Goal: Check status

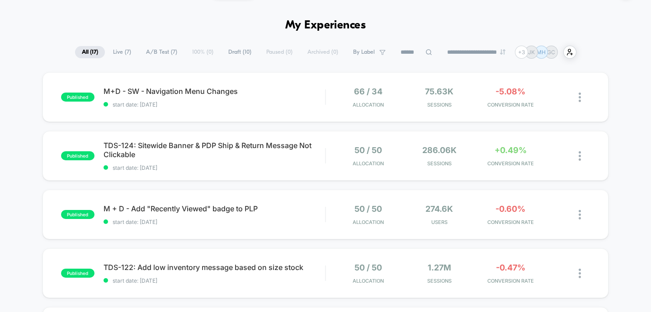
scroll to position [27, 0]
click at [191, 163] on div "TDS-124: Sitewide Banner & PDP Ship & Return Message Not Clickable Click to edi…" at bounding box center [215, 156] width 222 height 30
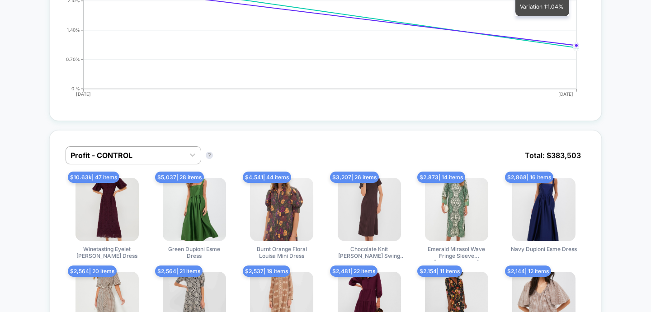
scroll to position [545, 0]
